Goal: Task Accomplishment & Management: Manage account settings

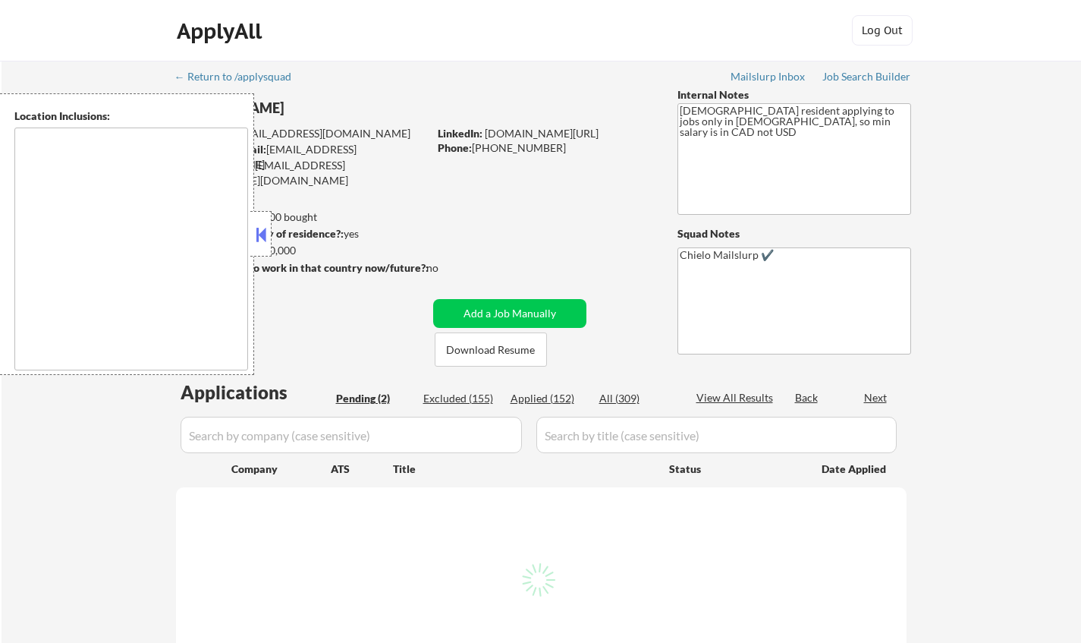
select select ""pending""
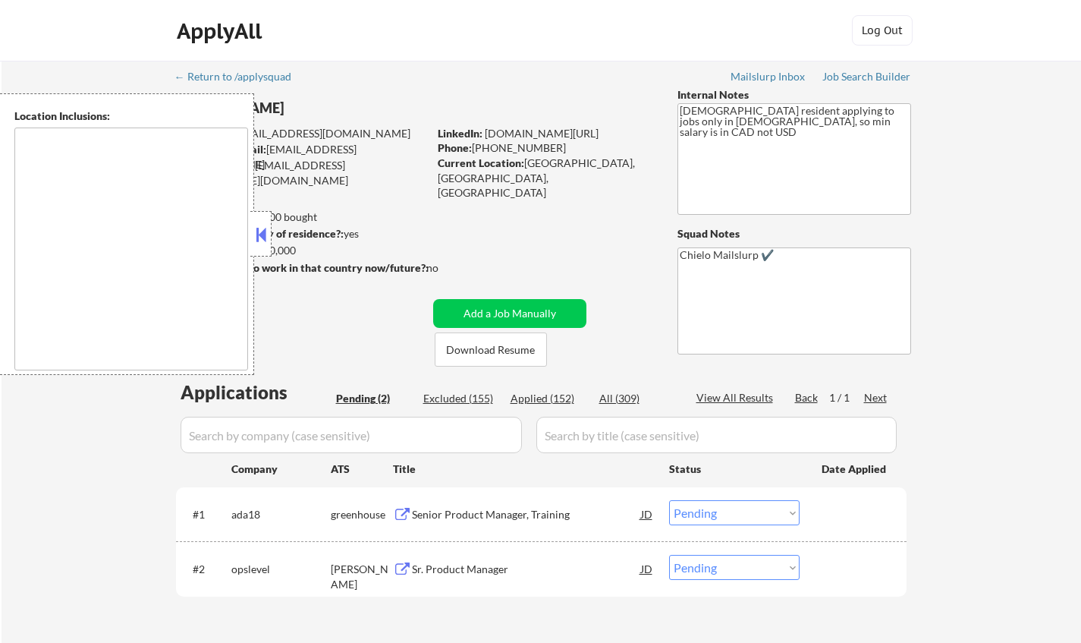
click at [258, 236] on button at bounding box center [261, 234] width 17 height 23
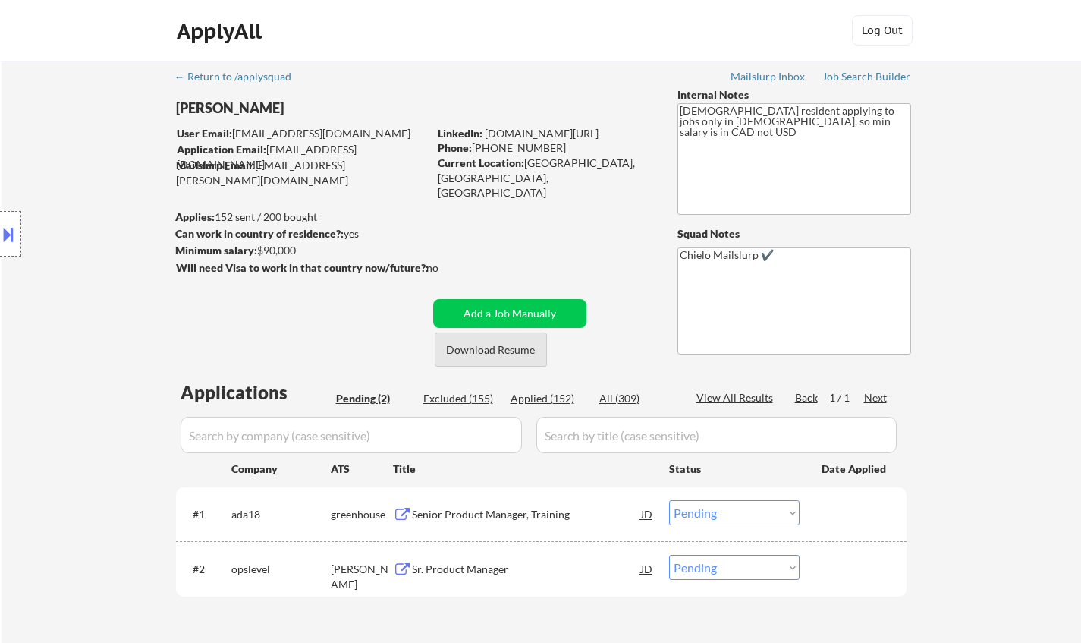
click at [504, 350] on button "Download Resume" at bounding box center [491, 349] width 112 height 34
click at [479, 517] on div "Senior Product Manager, Training" at bounding box center [526, 514] width 229 height 15
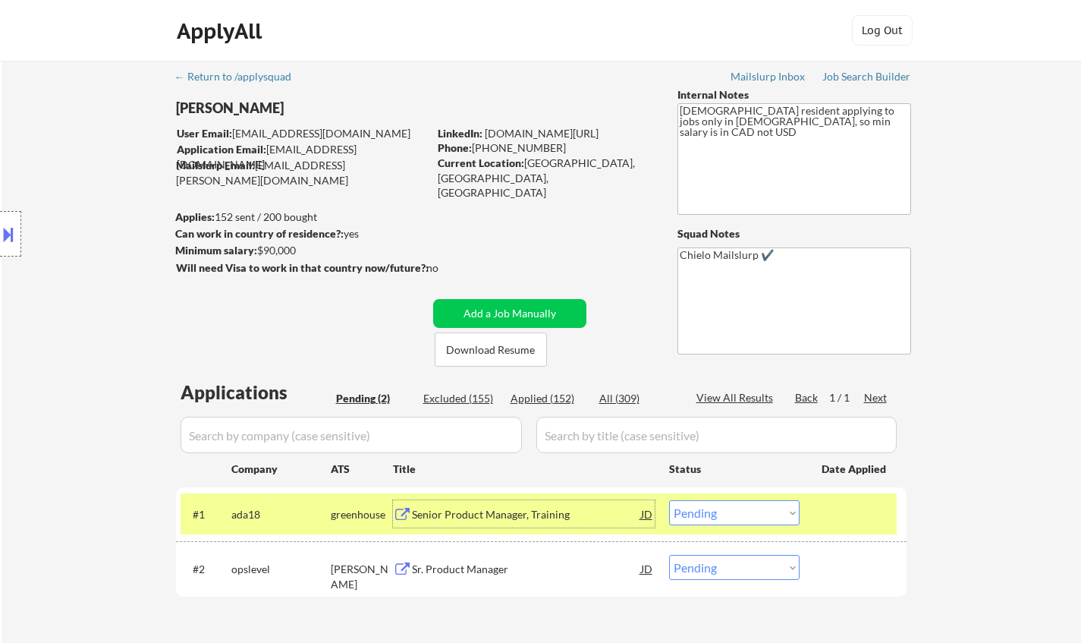
click at [743, 511] on select "Choose an option... Pending Applied Excluded (Questions) Excluded (Expired) Exc…" at bounding box center [734, 512] width 130 height 25
click at [669, 500] on select "Choose an option... Pending Applied Excluded (Questions) Excluded (Expired) Exc…" at bounding box center [734, 512] width 130 height 25
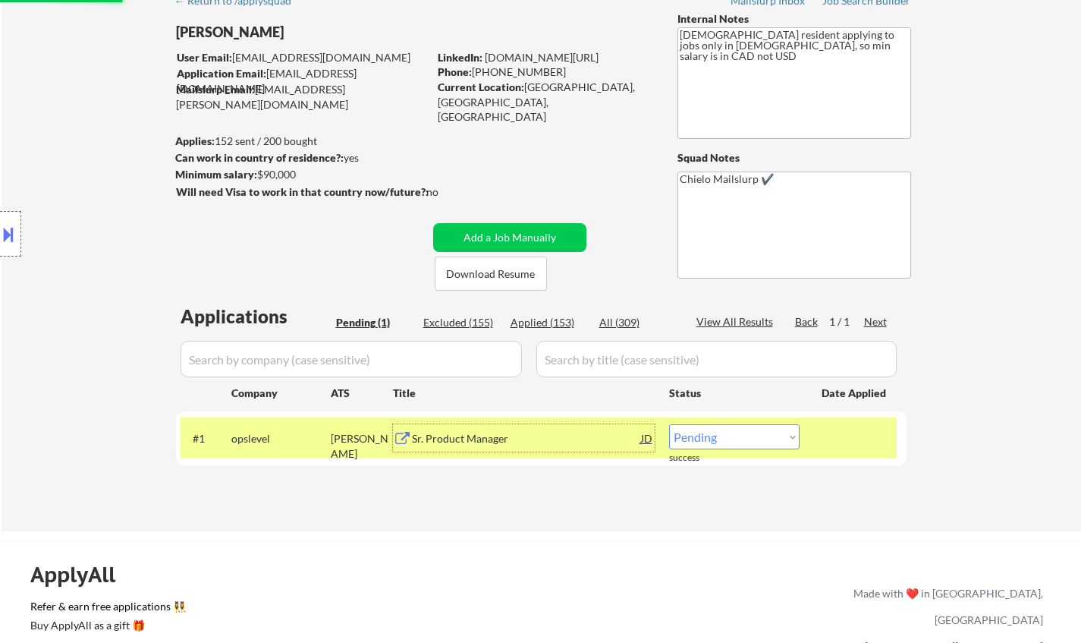
click at [447, 435] on div "Sr. Product Manager" at bounding box center [526, 438] width 229 height 15
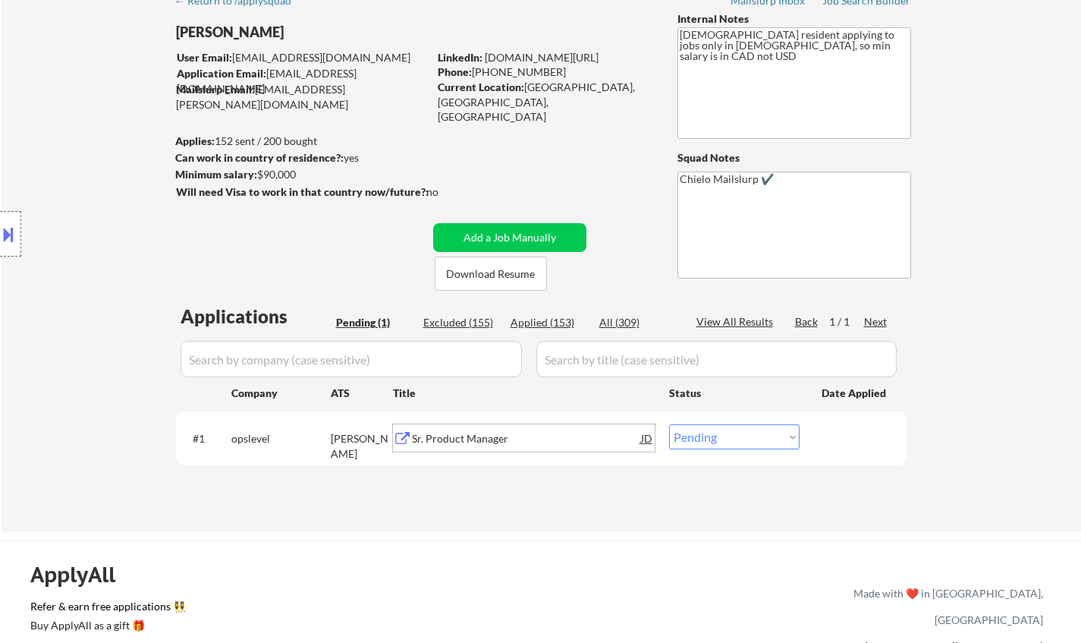
drag, startPoint x: 730, startPoint y: 429, endPoint x: 731, endPoint y: 440, distance: 11.4
click at [730, 429] on select "Choose an option... Pending Applied Excluded (Questions) Excluded (Expired) Exc…" at bounding box center [734, 436] width 130 height 25
select select ""applied""
click at [669, 424] on select "Choose an option... Pending Applied Excluded (Questions) Excluded (Expired) Exc…" at bounding box center [734, 436] width 130 height 25
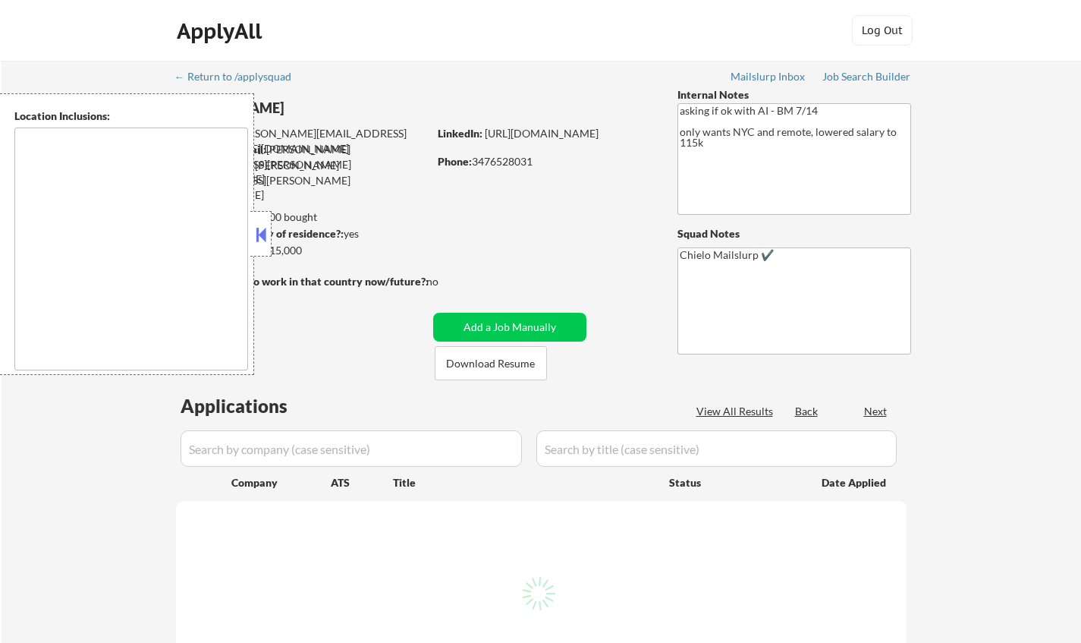
select select ""pending""
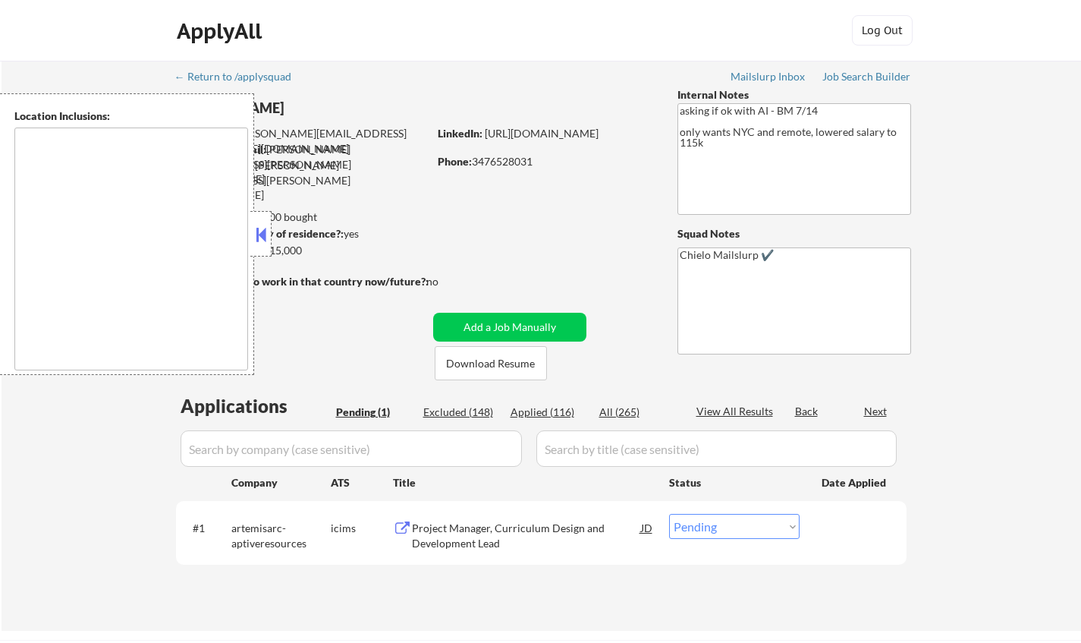
type textarea "Manhattan, NY Brooklyn, NY Queens, NY Jersey City, NJ Hoboken, NJ Weehawken, NJ…"
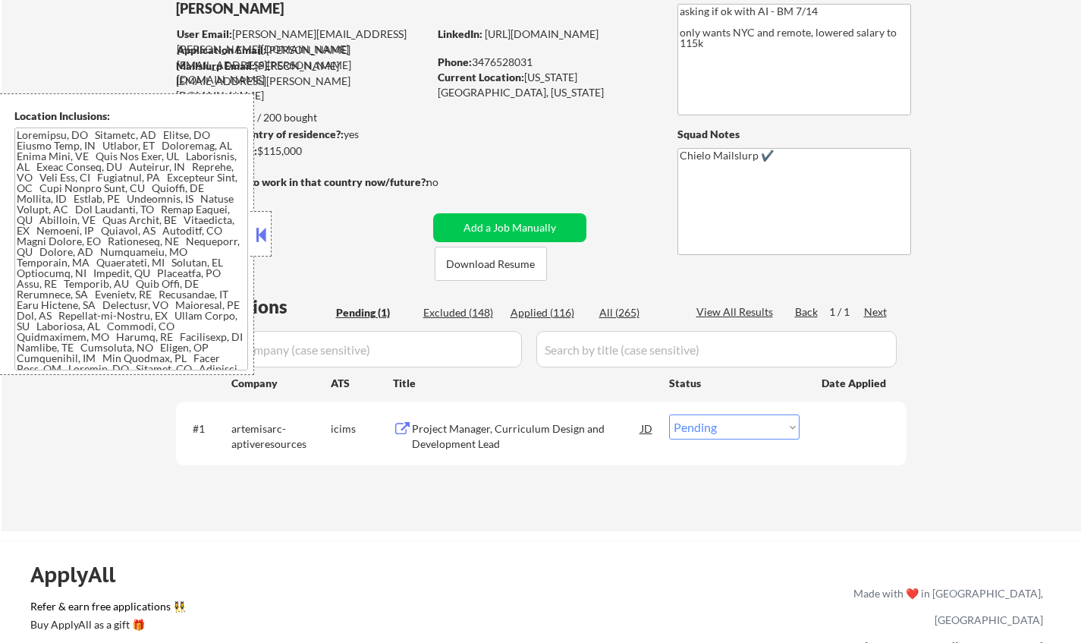
scroll to position [152, 0]
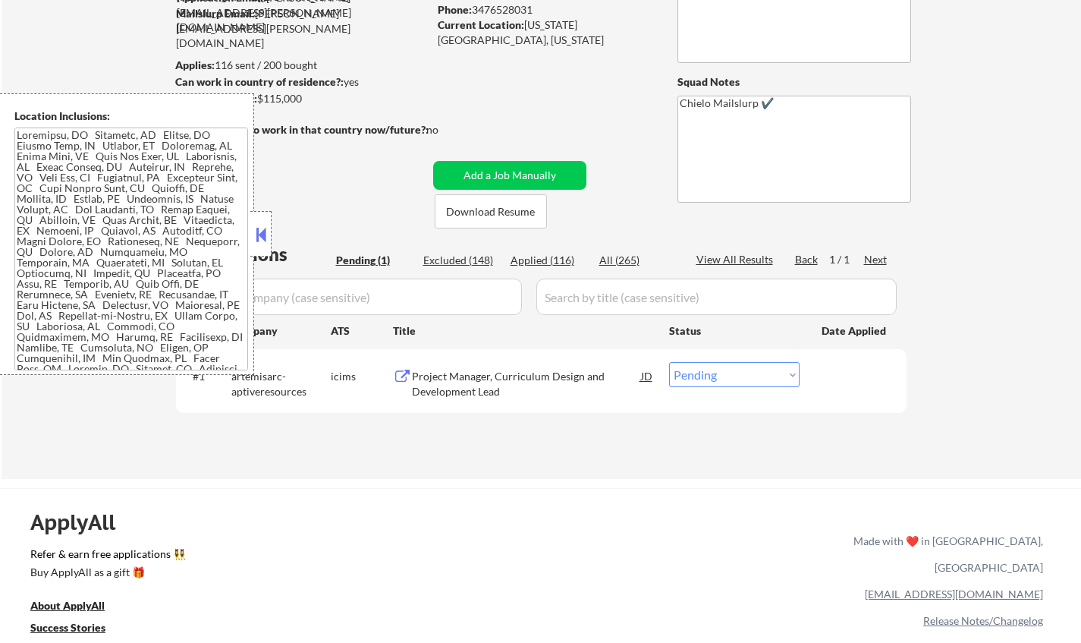
click at [256, 238] on button at bounding box center [261, 234] width 17 height 23
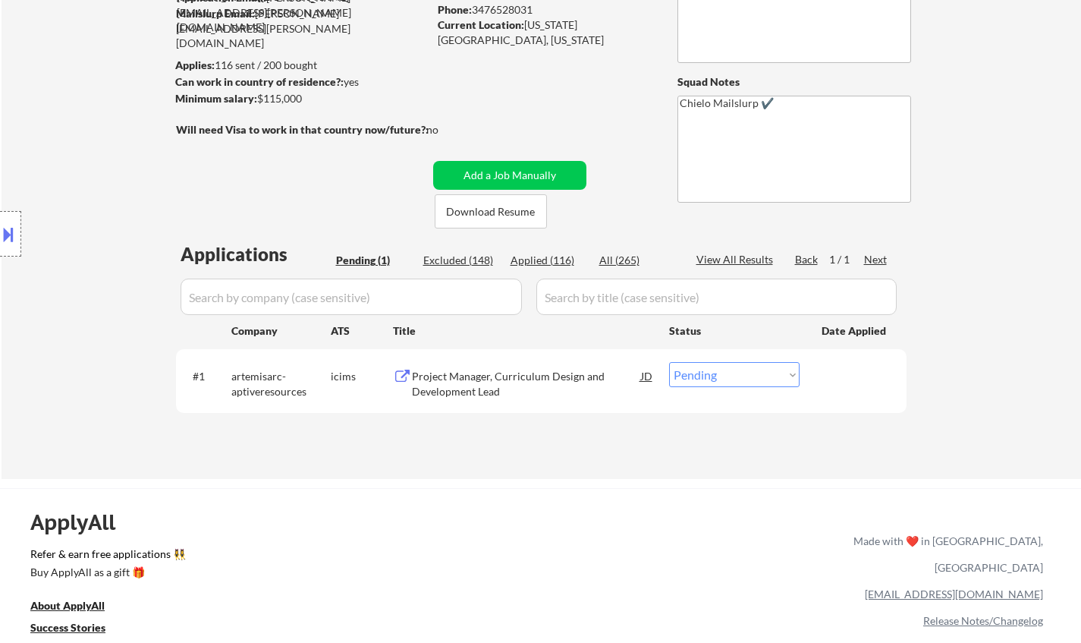
click at [482, 365] on div "Project Manager, Curriculum Design and Development Lead" at bounding box center [526, 380] width 229 height 36
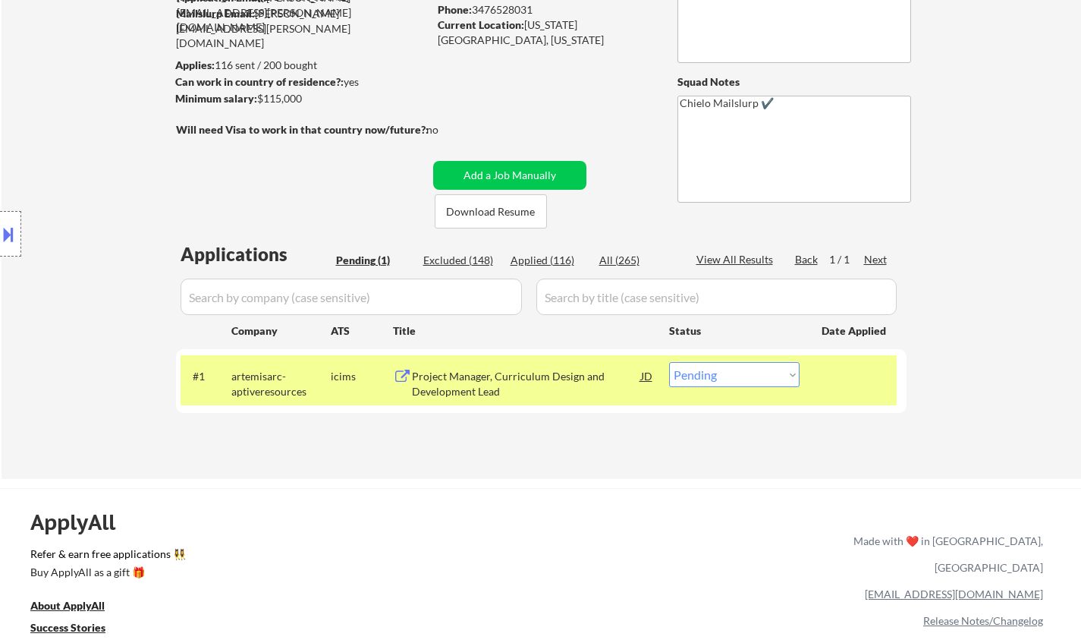
click at [482, 372] on div "Project Manager, Curriculum Design and Development Lead" at bounding box center [526, 384] width 229 height 30
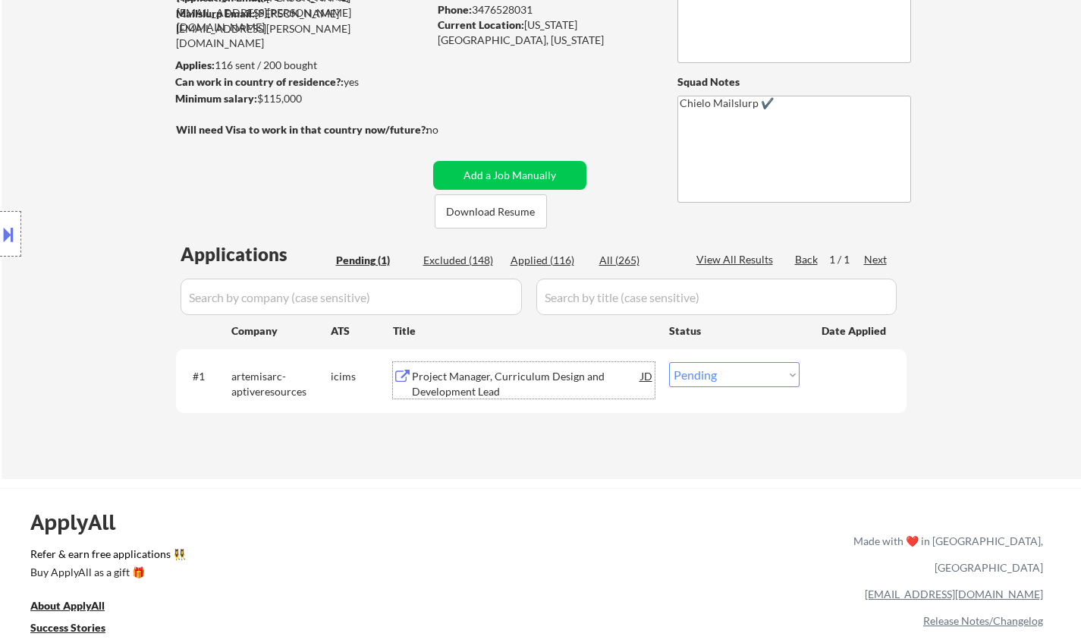
click at [736, 385] on select "Choose an option... Pending Applied Excluded (Questions) Excluded (Expired) Exc…" at bounding box center [734, 374] width 130 height 25
select select ""excluded__expired_""
click at [669, 362] on select "Choose an option... Pending Applied Excluded (Questions) Excluded (Expired) Exc…" at bounding box center [734, 374] width 130 height 25
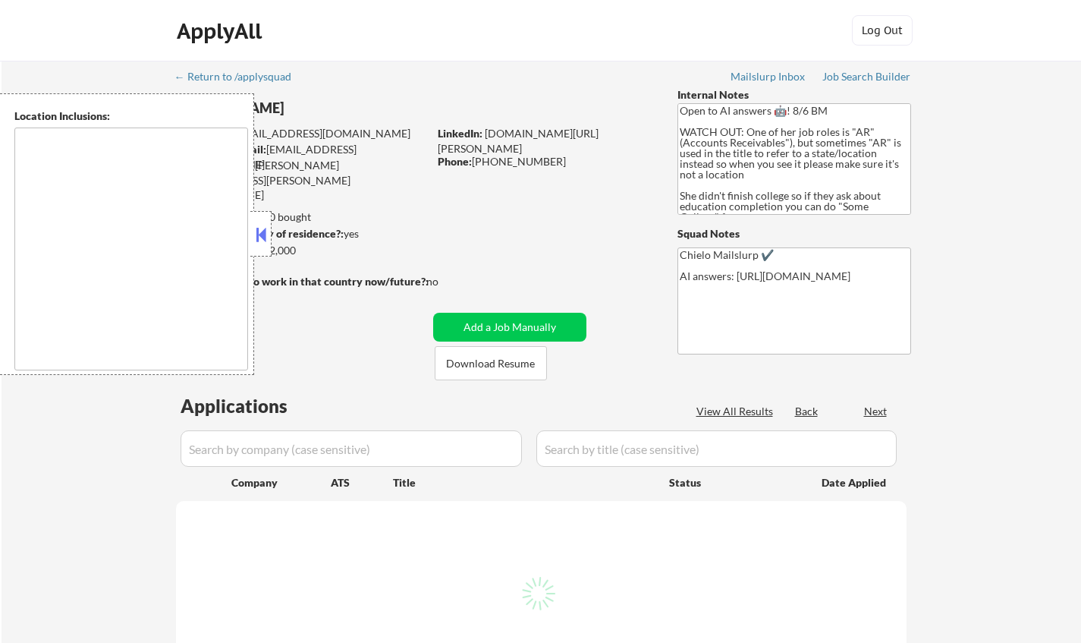
type textarea "Doraville, GA Chamblee, GA Brookhaven, GA Decatur, GA Sandy Springs, GA Dunwood…"
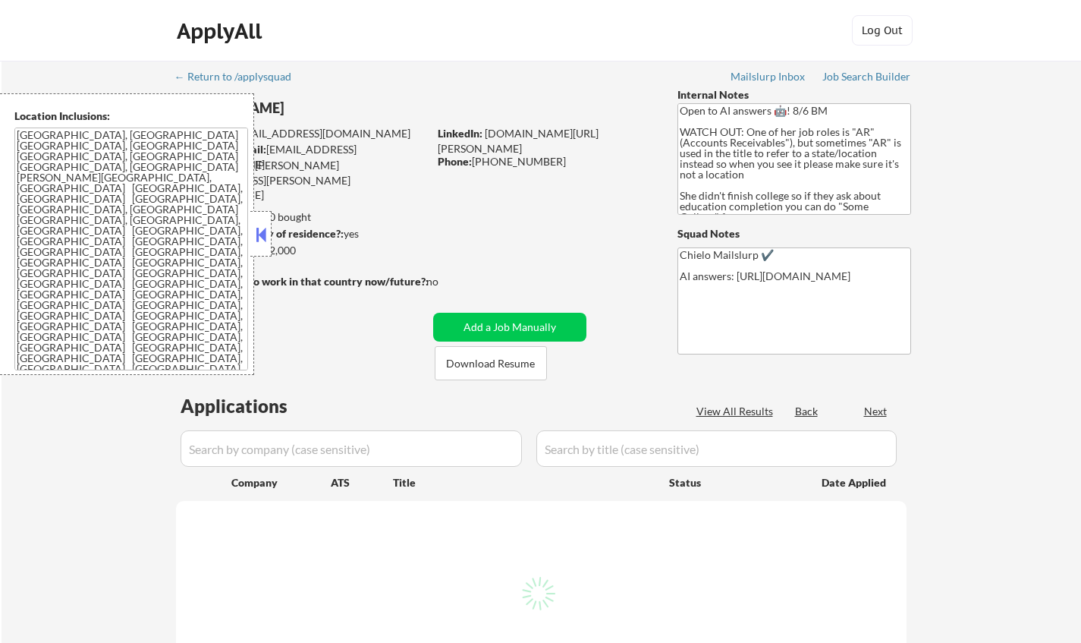
select select ""pending""
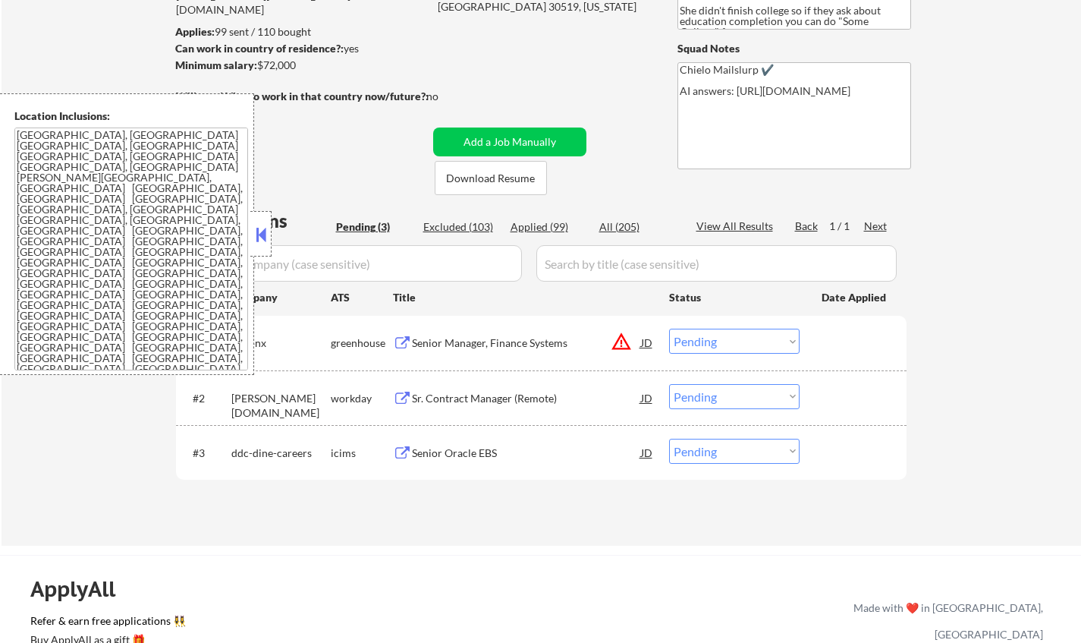
scroll to position [303, 0]
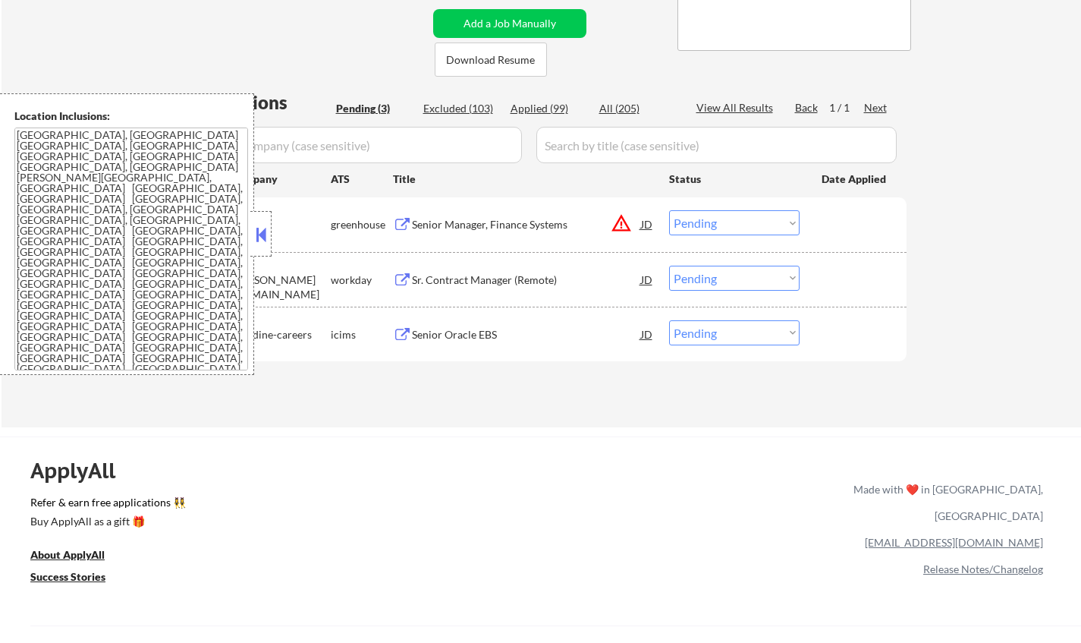
drag, startPoint x: 253, startPoint y: 240, endPoint x: 262, endPoint y: 234, distance: 10.9
click at [252, 238] on div at bounding box center [260, 234] width 21 height 46
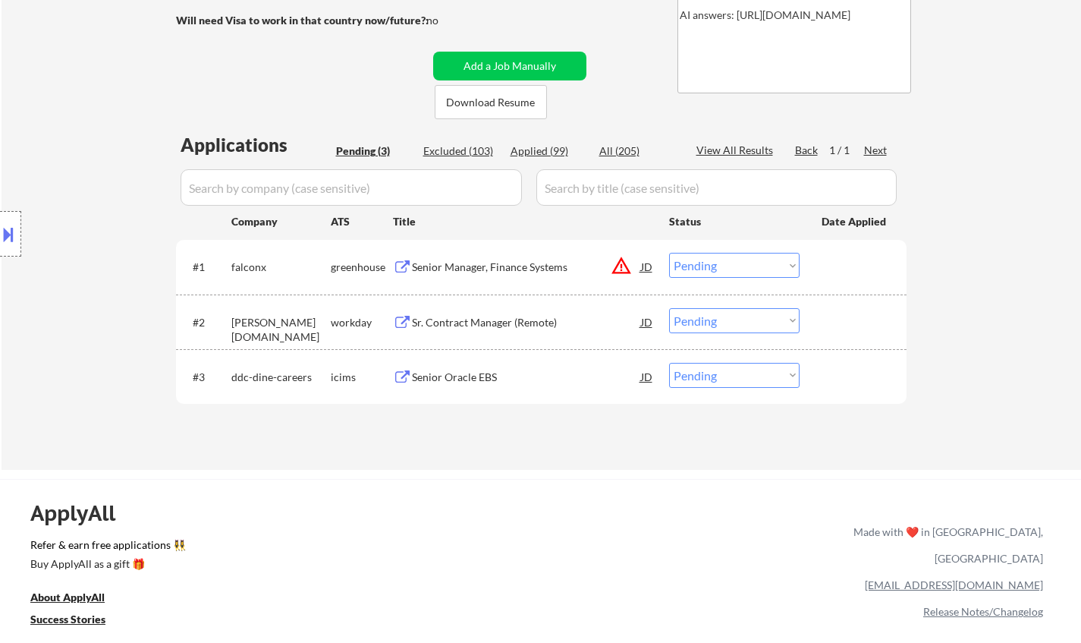
scroll to position [0, 0]
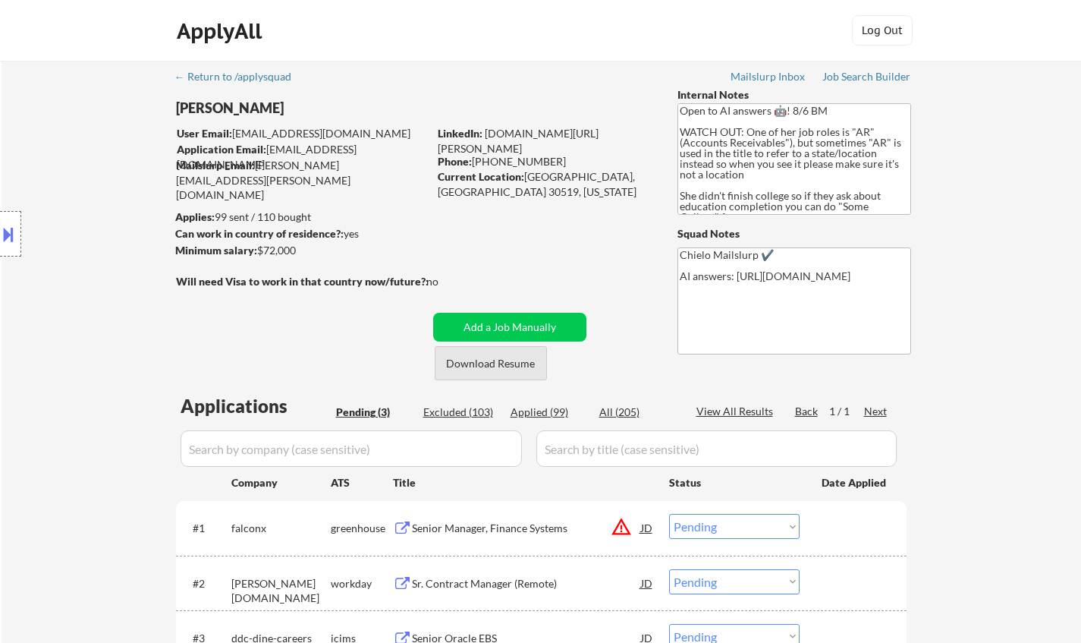
drag, startPoint x: 510, startPoint y: 363, endPoint x: 497, endPoint y: 247, distance: 116.8
click at [509, 363] on button "Download Resume" at bounding box center [491, 363] width 112 height 34
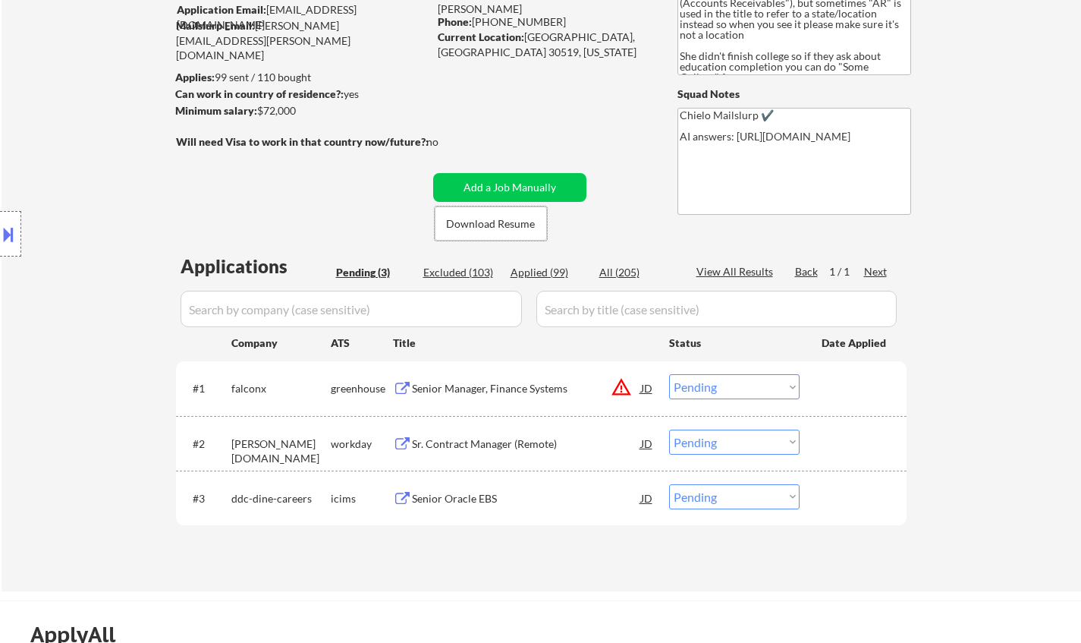
scroll to position [228, 0]
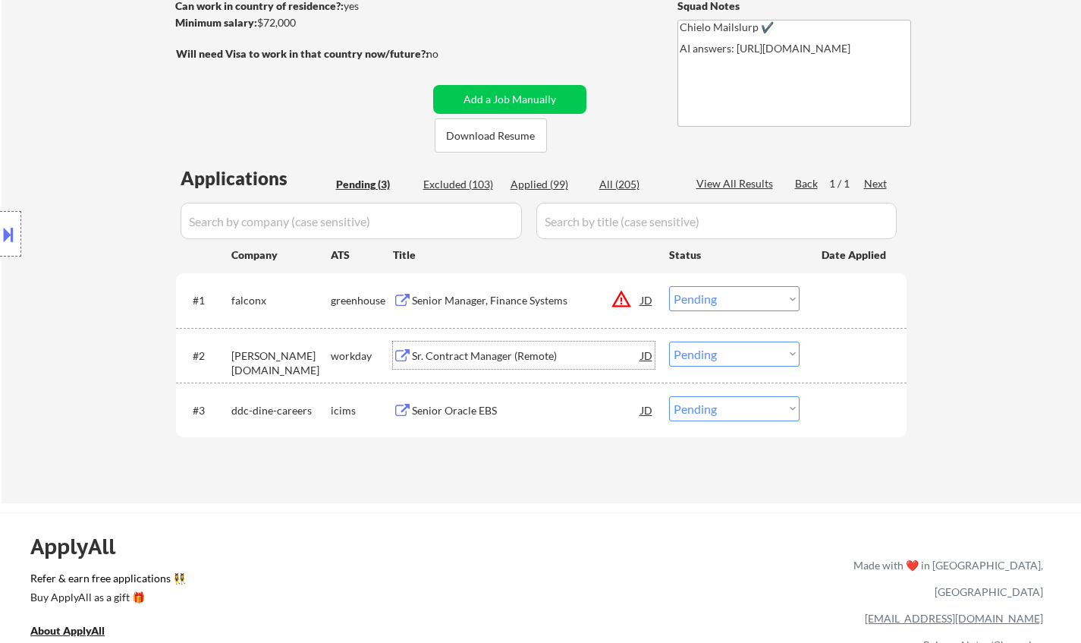
click at [499, 345] on div "Sr. Contract Manager (Remote)" at bounding box center [526, 354] width 229 height 27
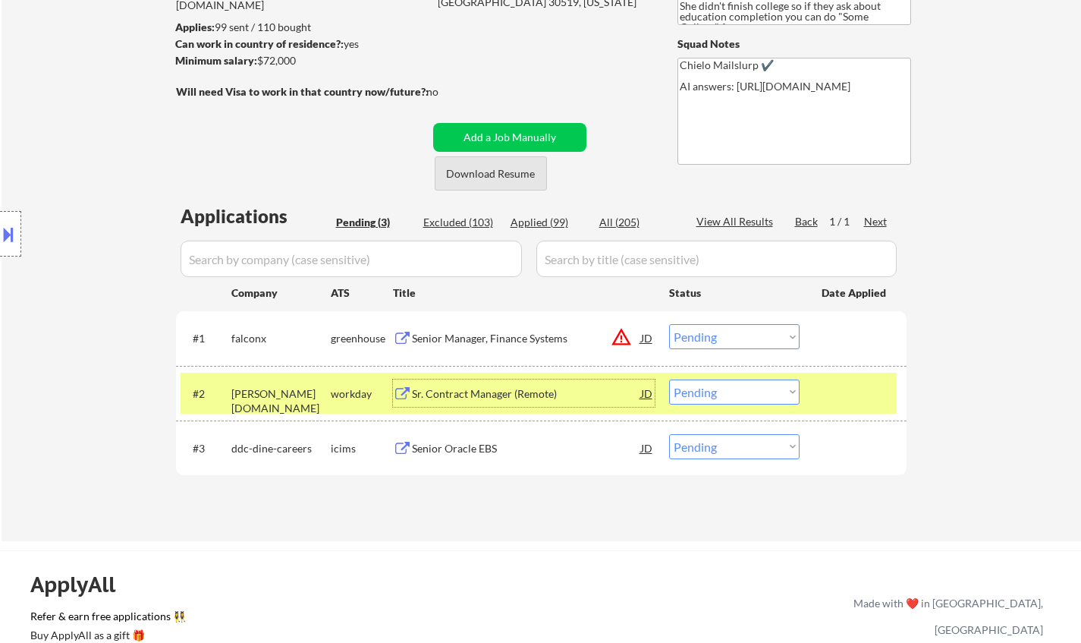
scroll to position [303, 0]
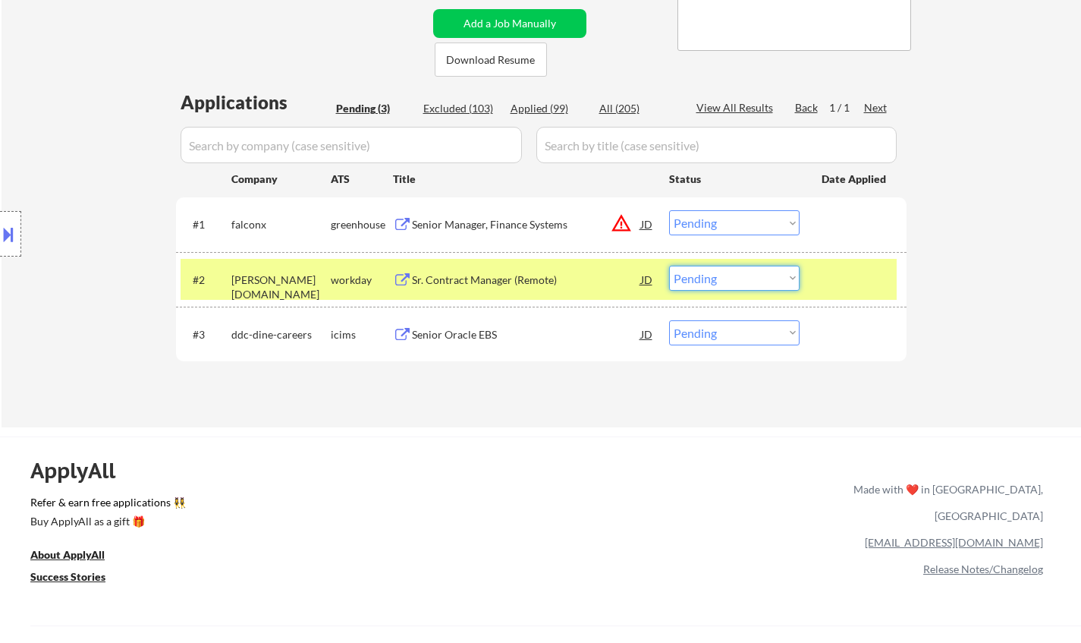
click at [731, 282] on select "Choose an option... Pending Applied Excluded (Questions) Excluded (Expired) Exc…" at bounding box center [734, 277] width 130 height 25
click at [669, 265] on select "Choose an option... Pending Applied Excluded (Questions) Excluded (Expired) Exc…" at bounding box center [734, 277] width 130 height 25
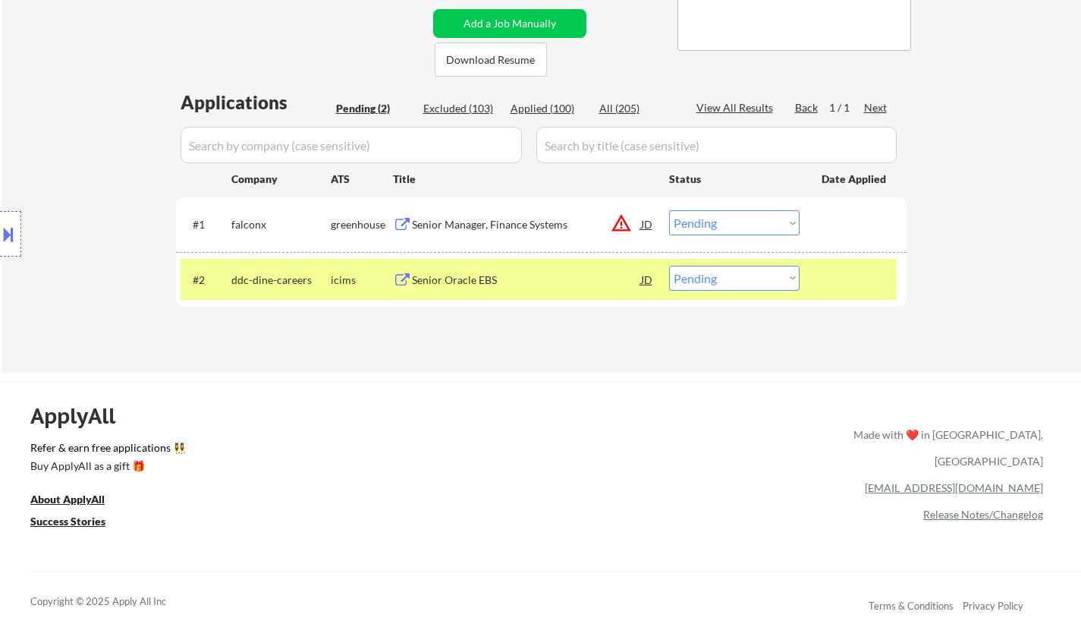
click at [459, 284] on div "Senior Oracle EBS" at bounding box center [526, 279] width 229 height 15
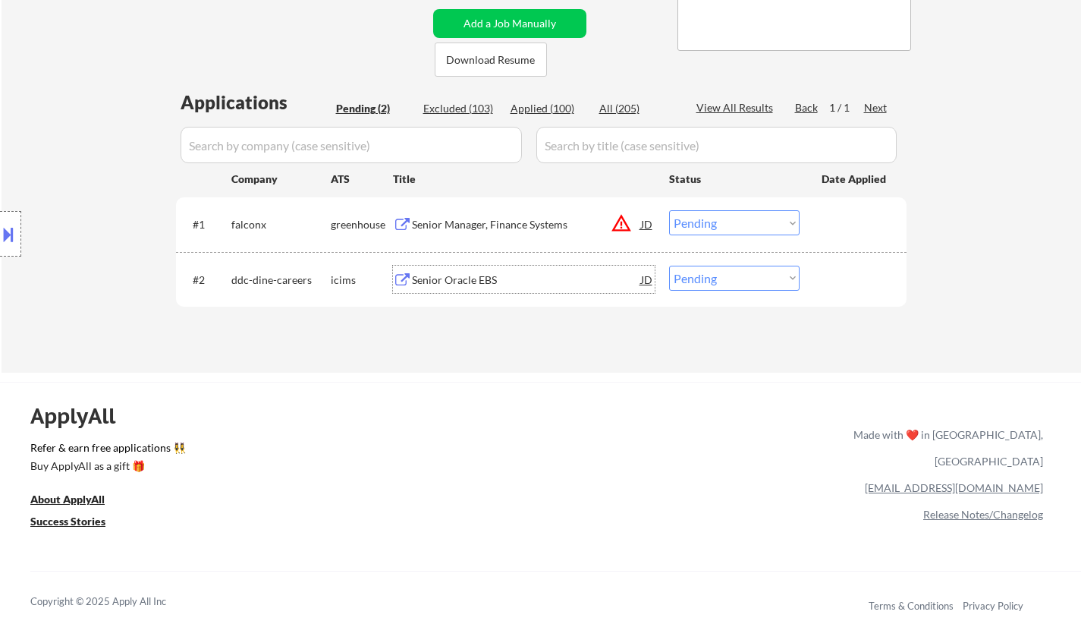
click at [779, 266] on select "Choose an option... Pending Applied Excluded (Questions) Excluded (Expired) Exc…" at bounding box center [734, 277] width 130 height 25
select select ""excluded__location_""
click at [669, 265] on select "Choose an option... Pending Applied Excluded (Questions) Excluded (Expired) Exc…" at bounding box center [734, 277] width 130 height 25
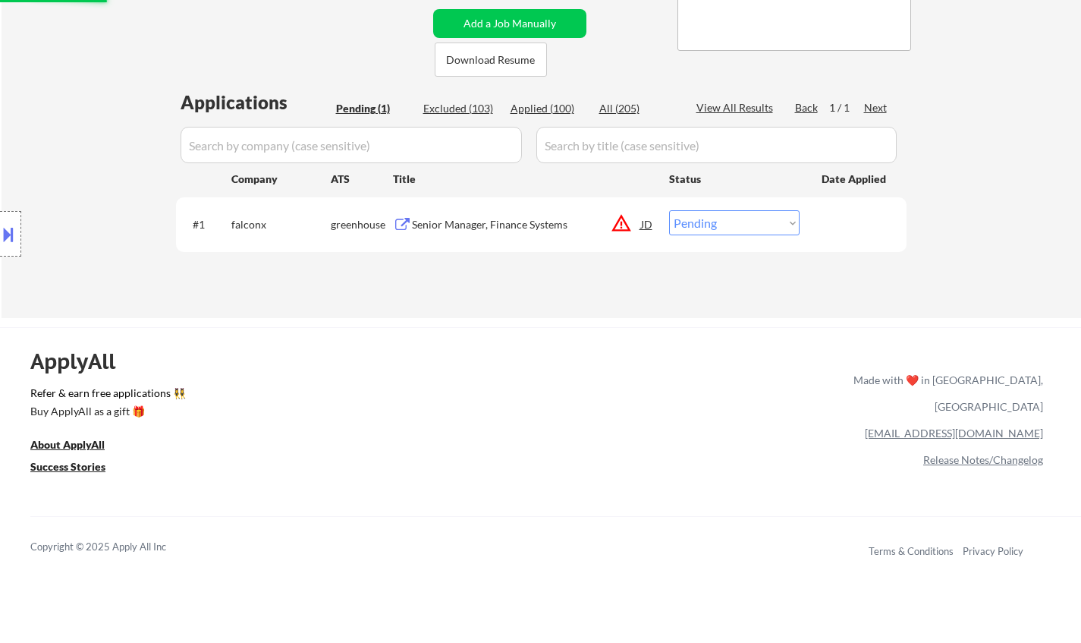
click at [13, 236] on button at bounding box center [8, 234] width 17 height 25
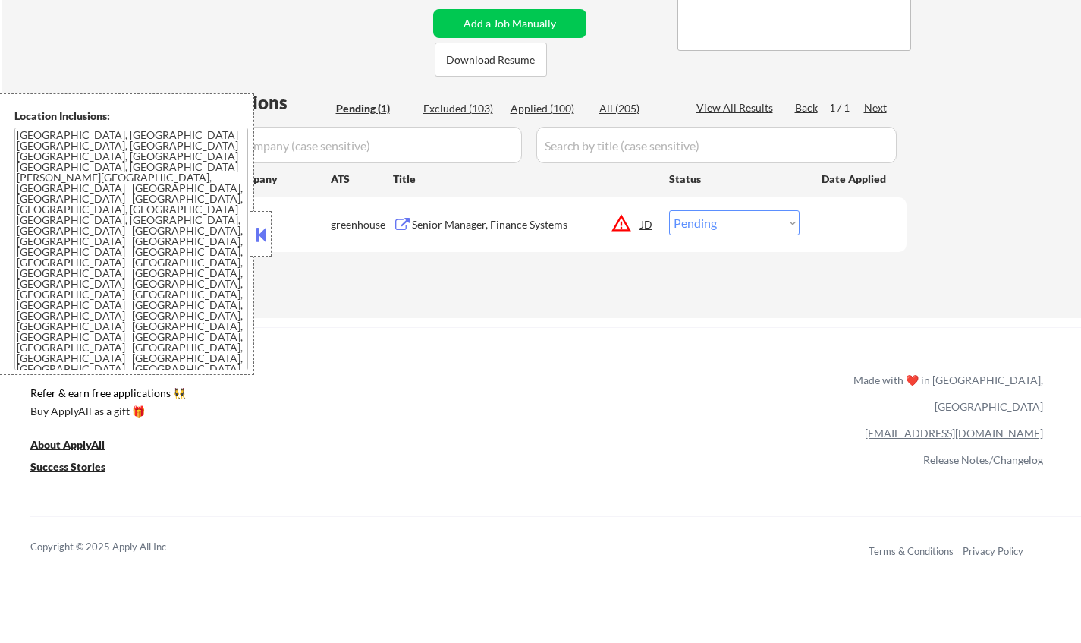
click at [643, 228] on div "JD" at bounding box center [646, 223] width 15 height 27
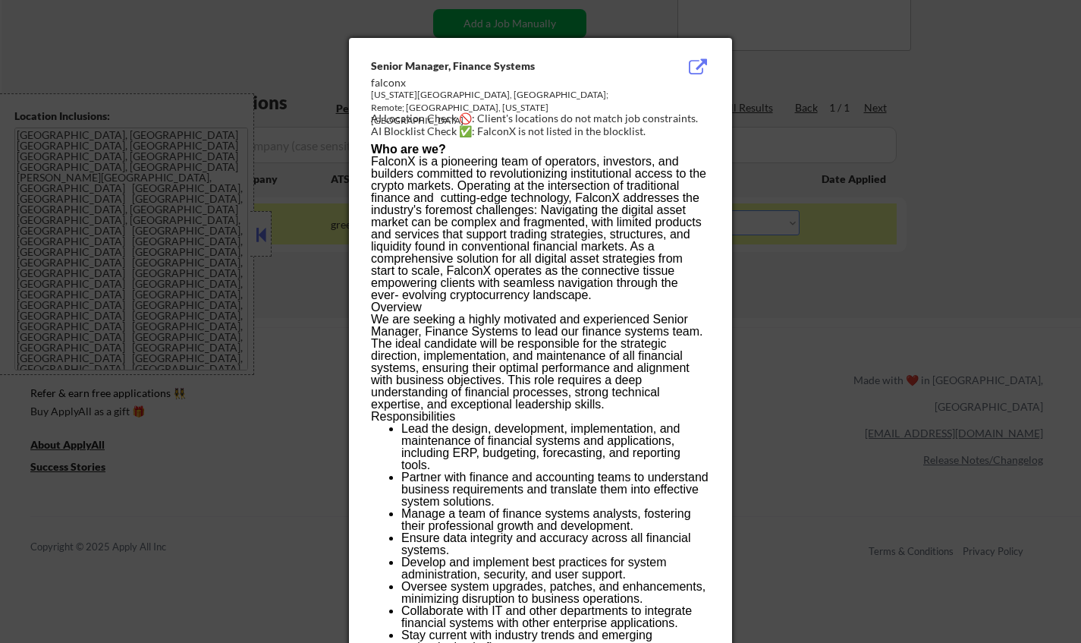
click at [892, 171] on div at bounding box center [540, 321] width 1081 height 643
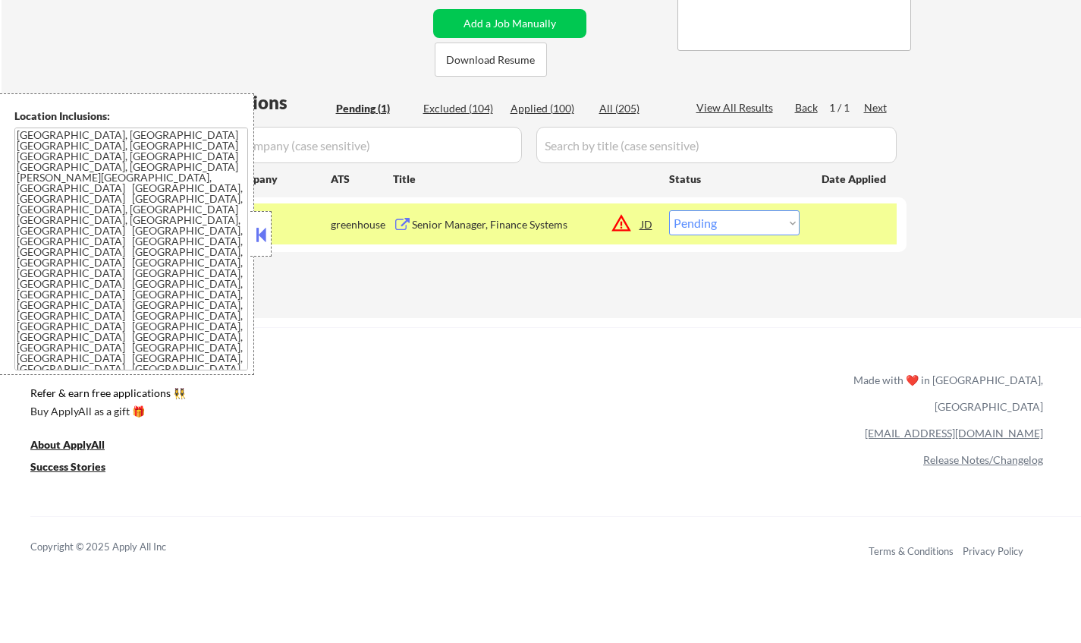
click at [742, 229] on select "Choose an option... Pending Applied Excluded (Questions) Excluded (Expired) Exc…" at bounding box center [734, 222] width 130 height 25
select select ""excluded__location_""
click at [669, 210] on select "Choose an option... Pending Applied Excluded (Questions) Excluded (Expired) Exc…" at bounding box center [734, 222] width 130 height 25
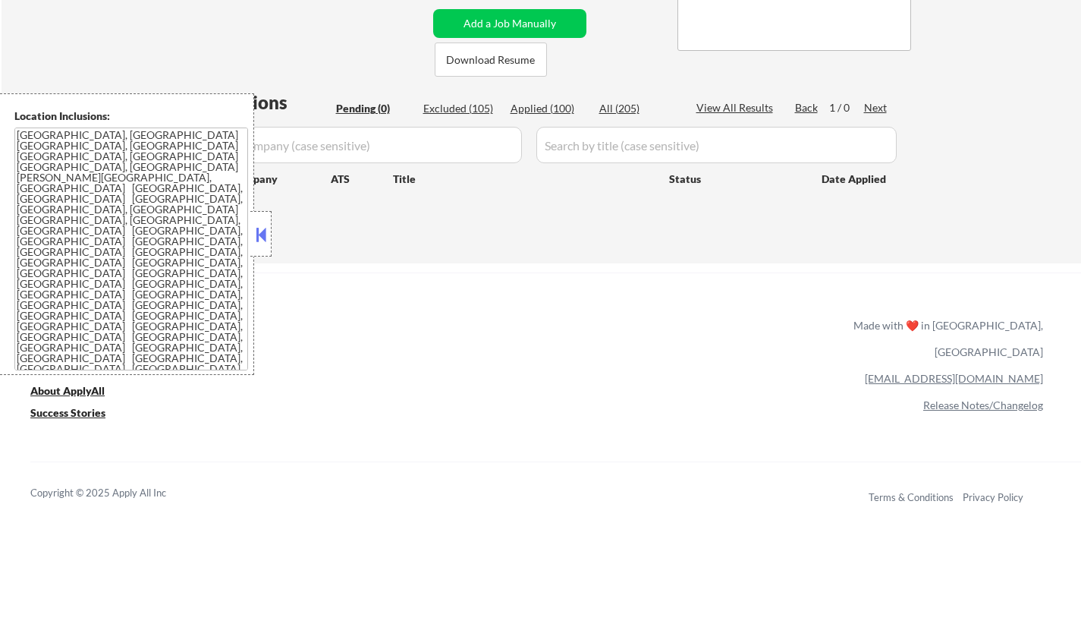
click at [260, 236] on button at bounding box center [261, 234] width 17 height 23
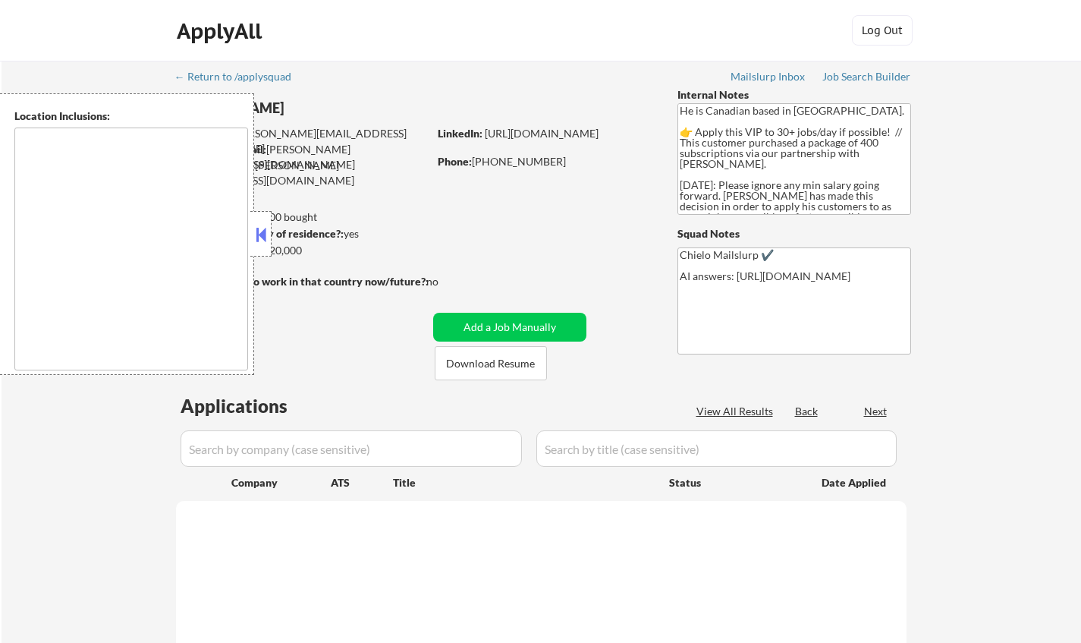
type textarea "[GEOGRAPHIC_DATA], ON [GEOGRAPHIC_DATA], ON [GEOGRAPHIC_DATA], ON [GEOGRAPHIC_D…"
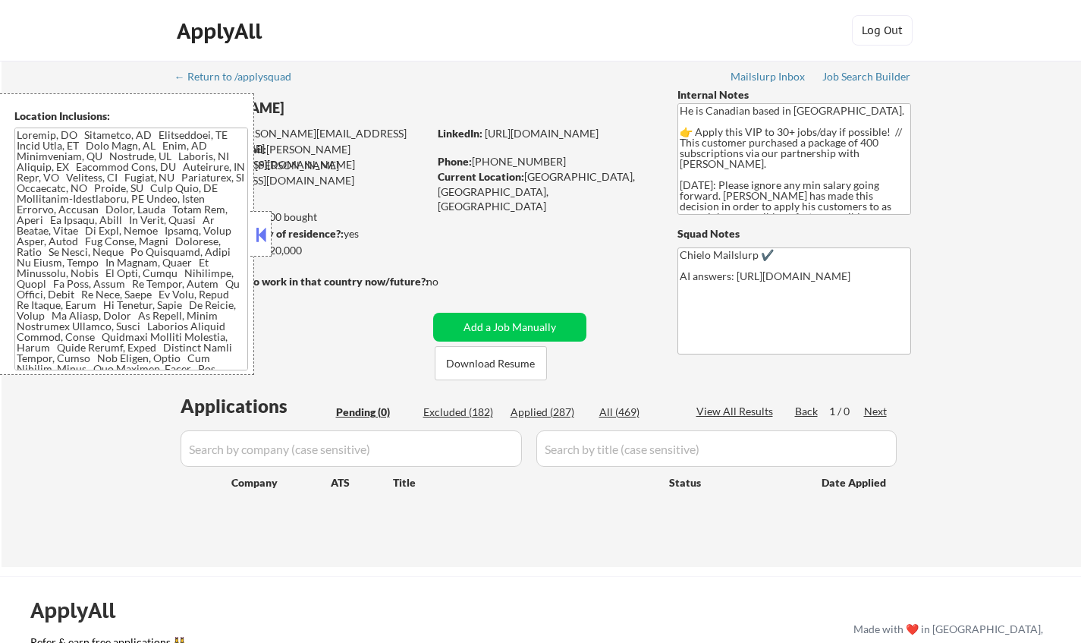
click at [259, 226] on button at bounding box center [261, 234] width 17 height 23
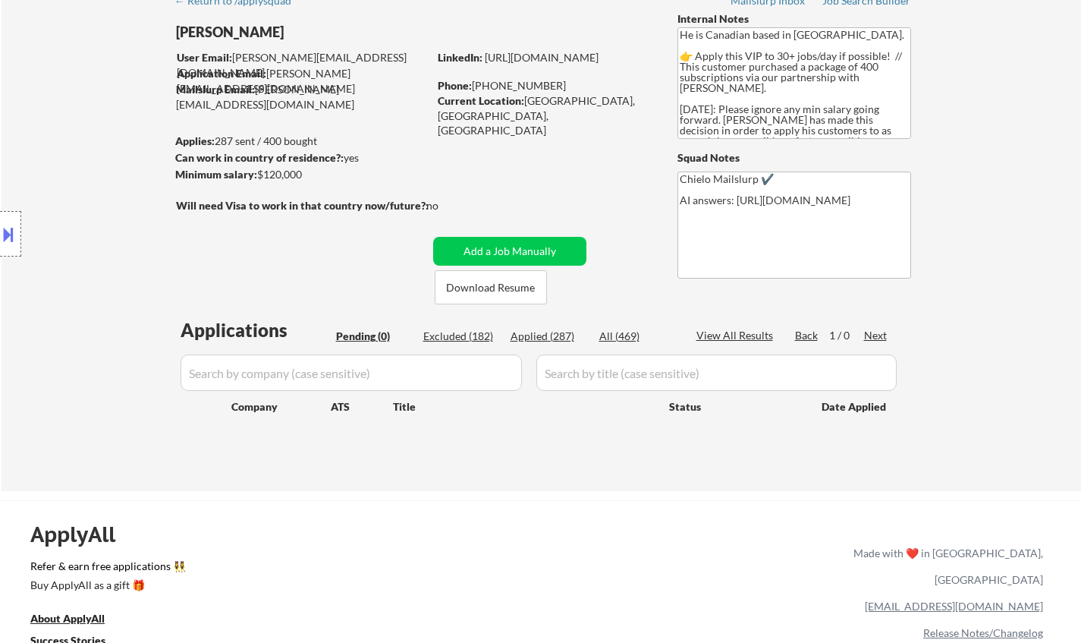
scroll to position [76, 0]
